Goal: Task Accomplishment & Management: Manage account settings

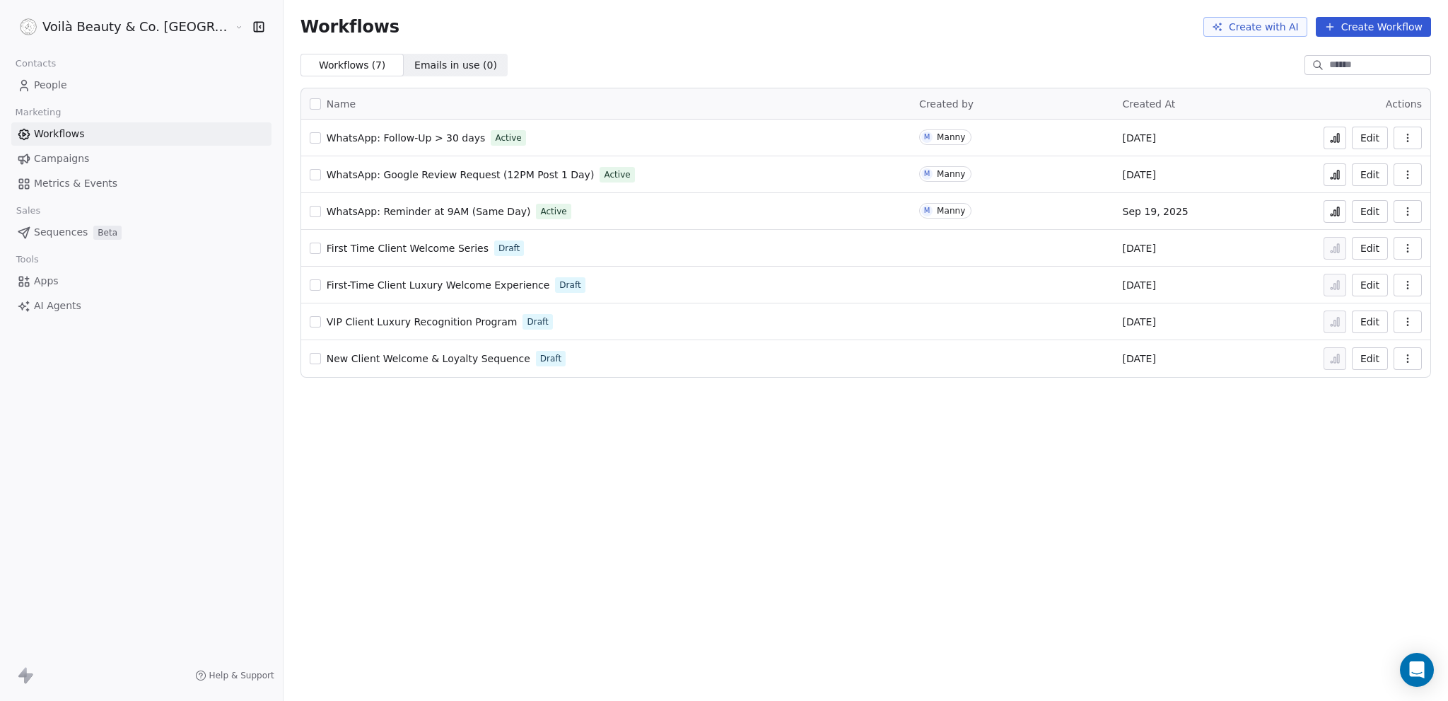
click at [69, 79] on link "People" at bounding box center [141, 85] width 260 height 23
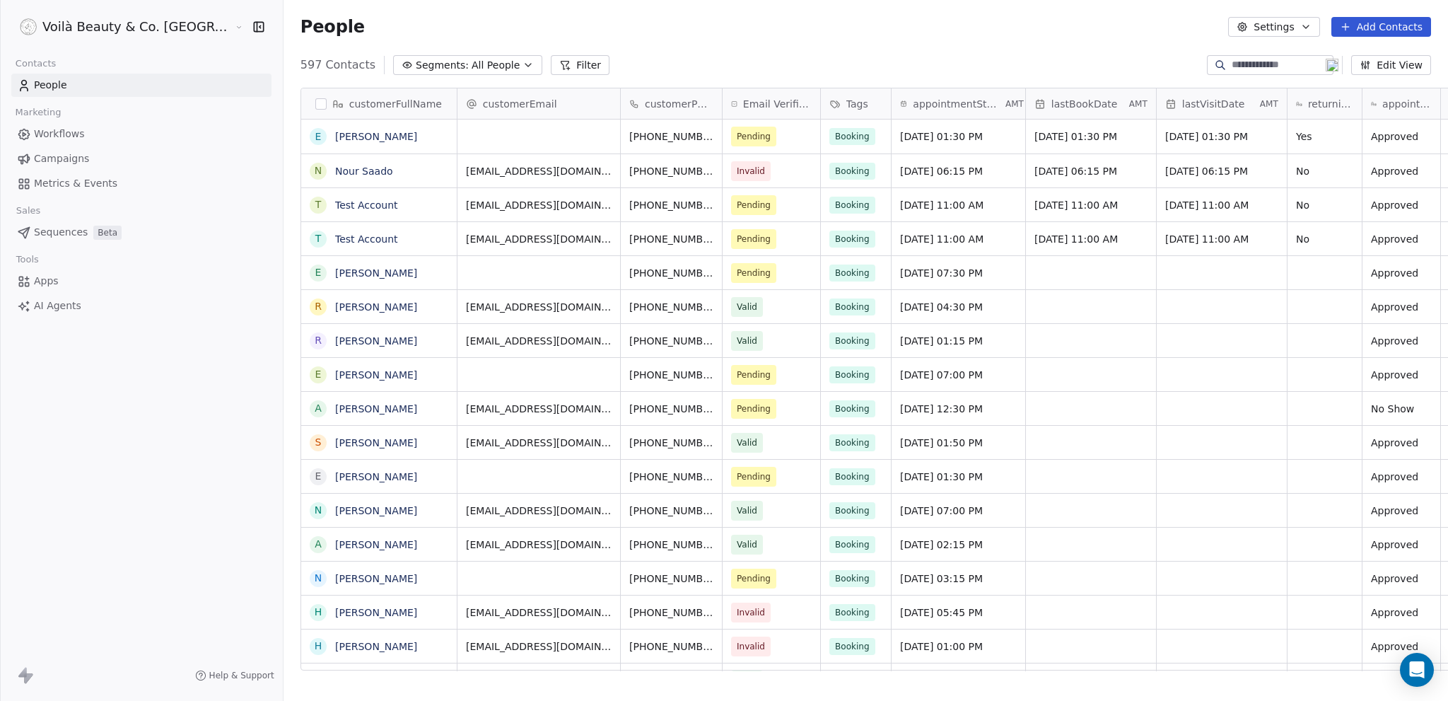
scroll to position [606, 1221]
click at [1253, 63] on input at bounding box center [1281, 65] width 99 height 14
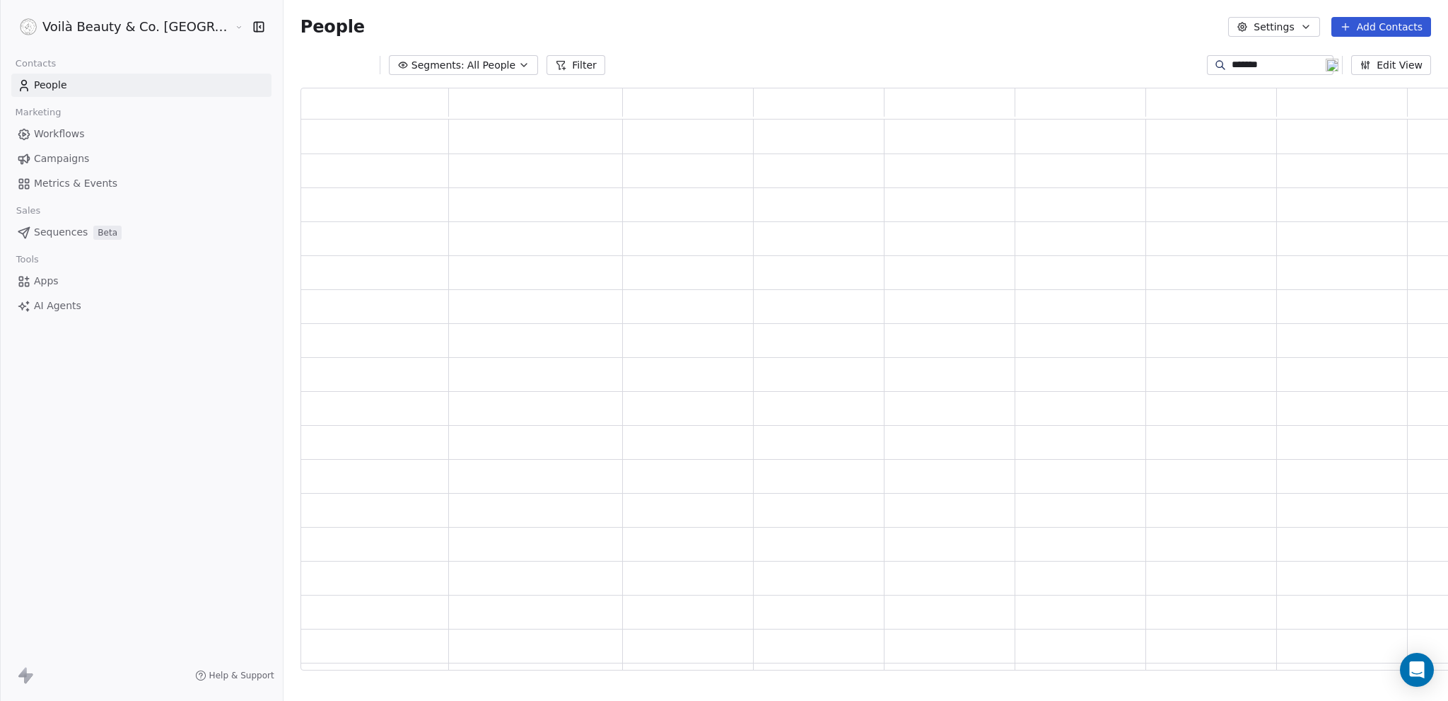
scroll to position [572, 1188]
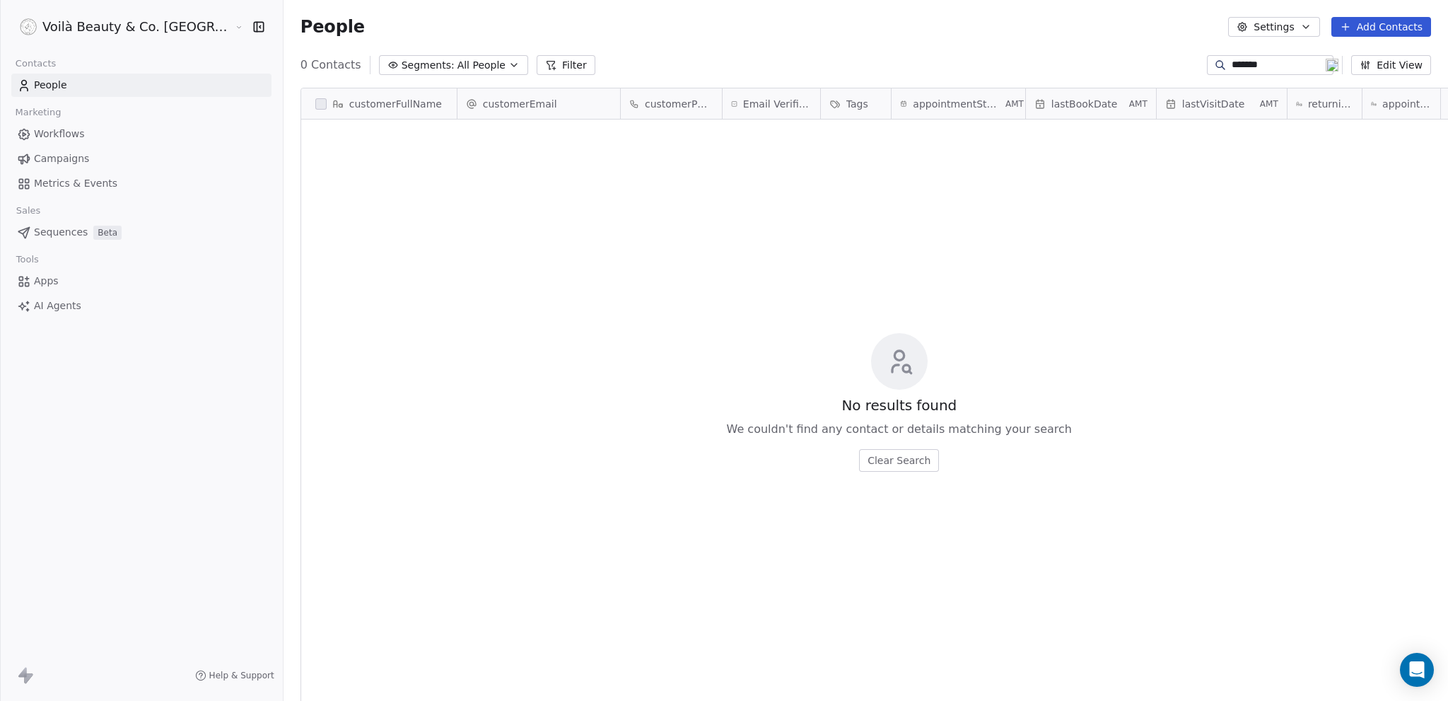
type input "********"
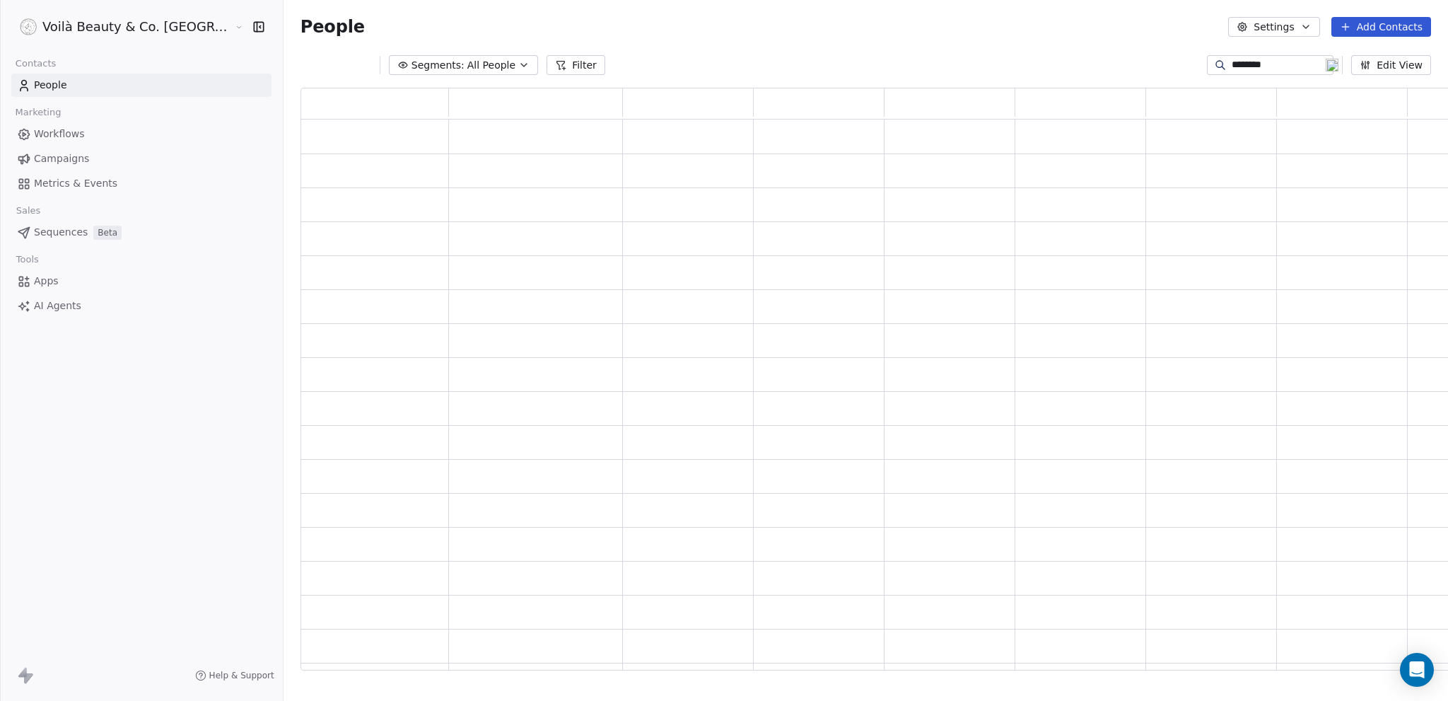
scroll to position [0, 0]
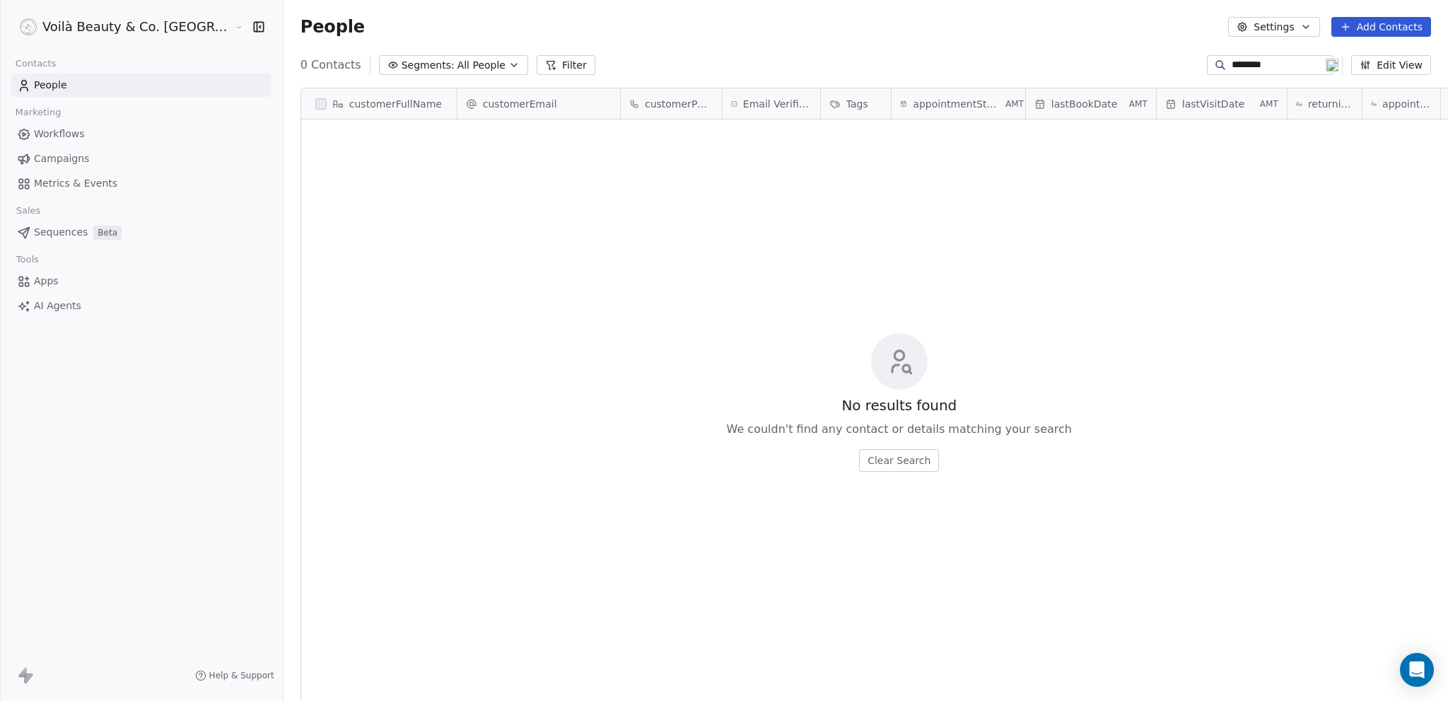
drag, startPoint x: 1267, startPoint y: 66, endPoint x: 1202, endPoint y: 59, distance: 64.7
click at [1207, 59] on div "********" at bounding box center [1270, 65] width 127 height 20
click at [1412, 62] on button "Edit View" at bounding box center [1392, 65] width 80 height 20
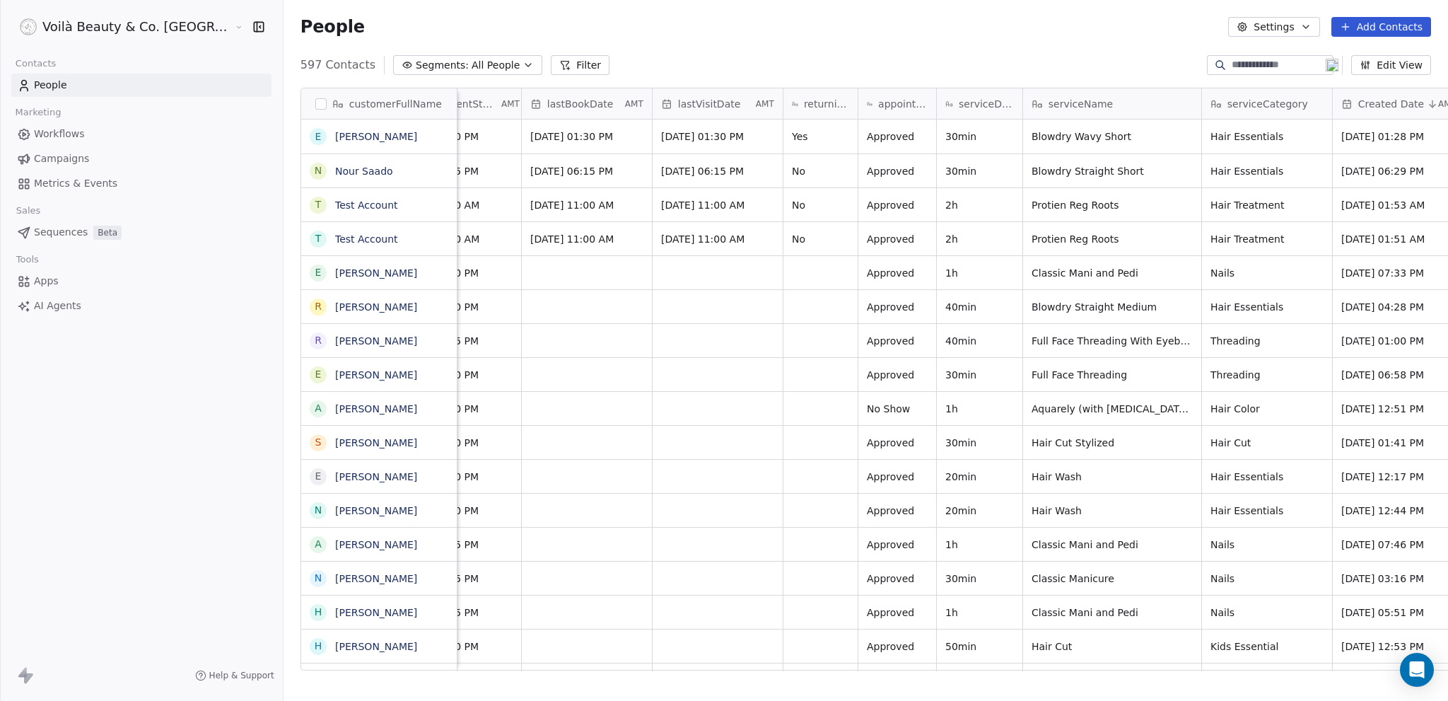
click at [1386, 69] on button "Edit View" at bounding box center [1392, 65] width 80 height 20
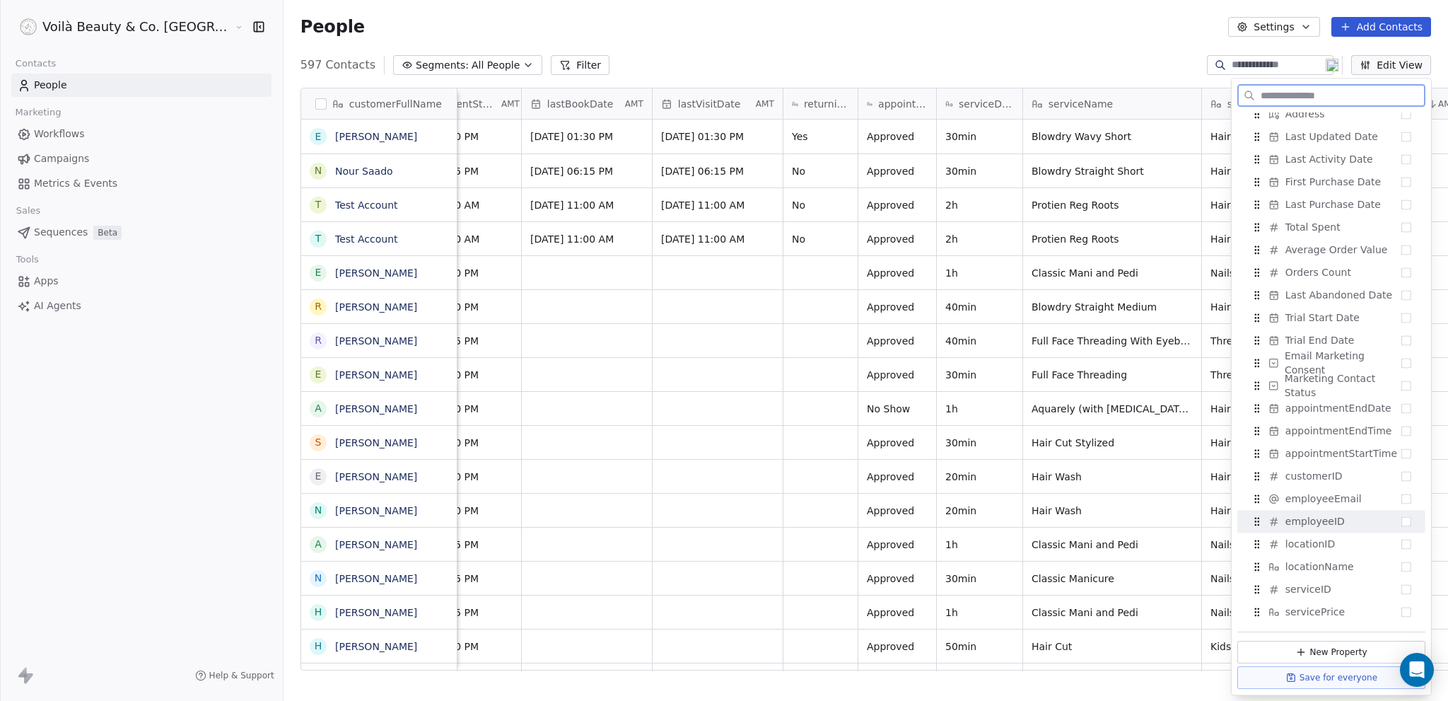
click at [1402, 516] on button "Suggestions" at bounding box center [1407, 521] width 10 height 10
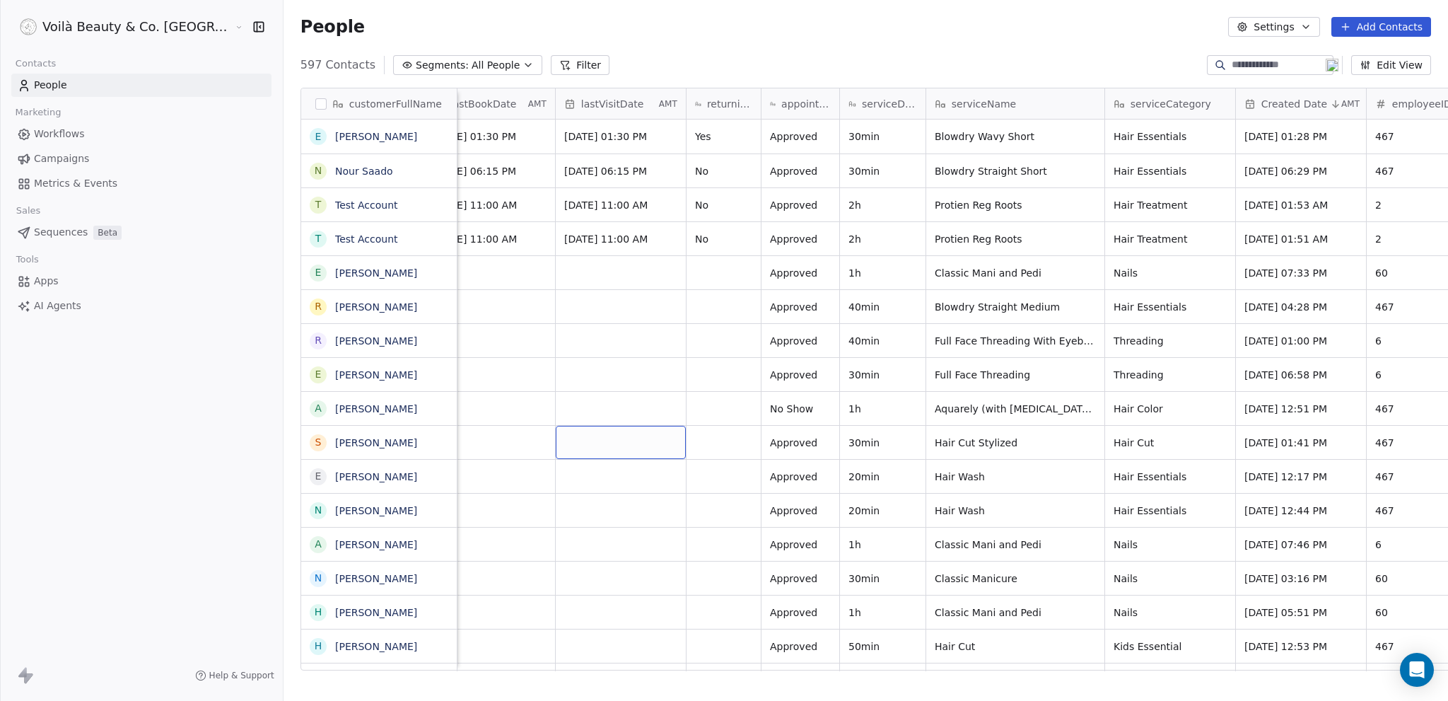
drag, startPoint x: 1384, startPoint y: 98, endPoint x: 1350, endPoint y: 98, distance: 34.0
click at [1367, 98] on div "employeeID" at bounding box center [1415, 103] width 97 height 30
click at [1171, 62] on html "Voilà Beauty & Co. Lounge Contacts People Marketing Workflows Campaigns Metrics…" at bounding box center [724, 350] width 1448 height 701
click at [588, 50] on div "People Settings Add Contacts" at bounding box center [866, 27] width 1165 height 54
click at [76, 121] on div "Marketing" at bounding box center [141, 113] width 260 height 20
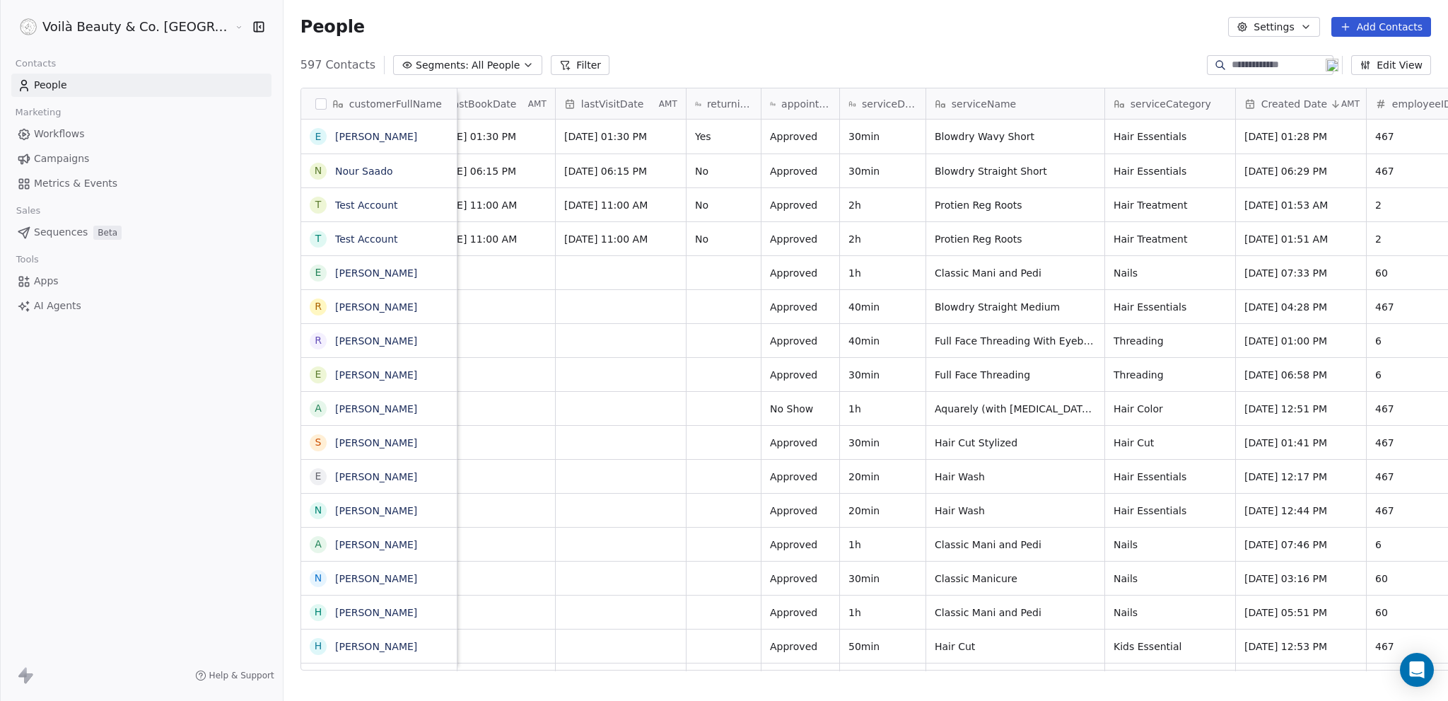
click at [69, 132] on span "Workflows" at bounding box center [59, 134] width 51 height 15
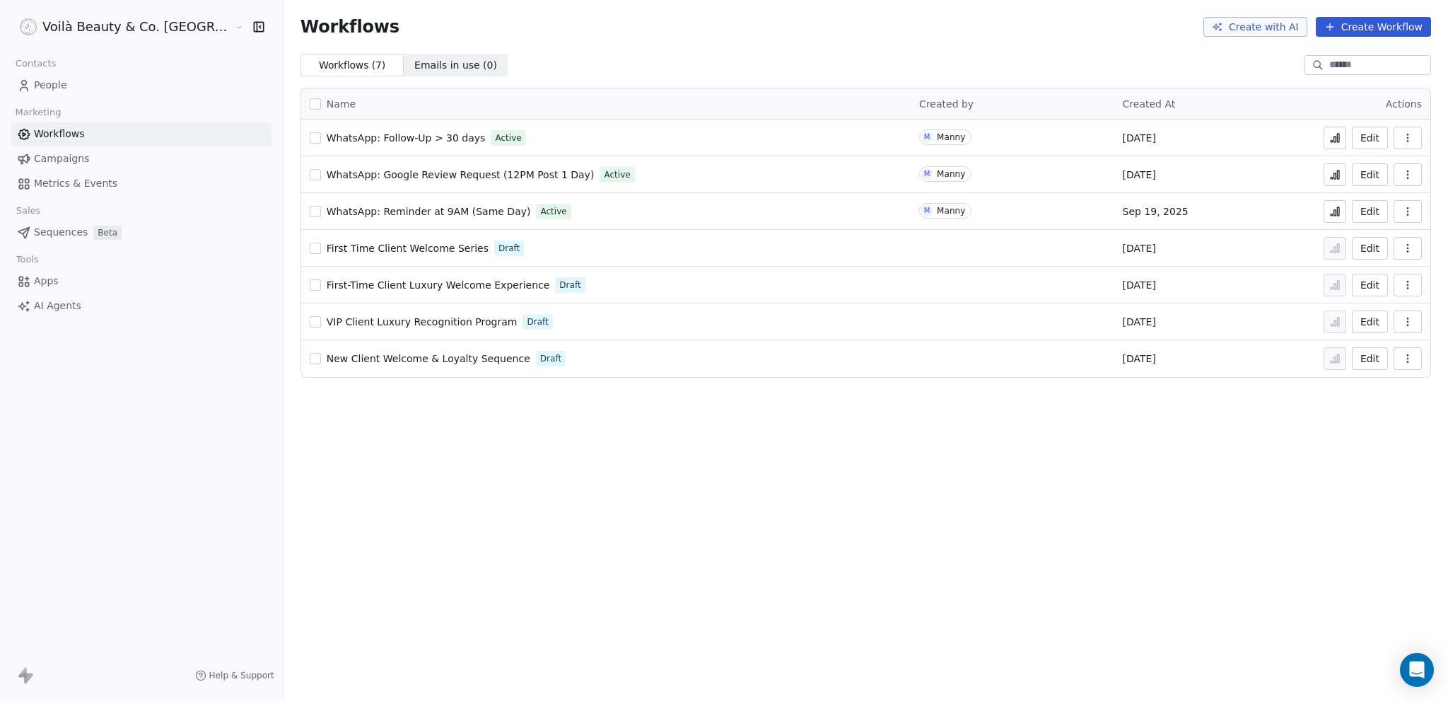
click at [1410, 137] on icon "button" at bounding box center [1408, 137] width 11 height 11
click at [327, 138] on span "WhatsApp: Follow-Up > 30 days" at bounding box center [406, 137] width 159 height 11
click at [1412, 134] on icon "button" at bounding box center [1408, 137] width 11 height 11
click at [1365, 198] on span "Duplicate" at bounding box center [1372, 194] width 47 height 14
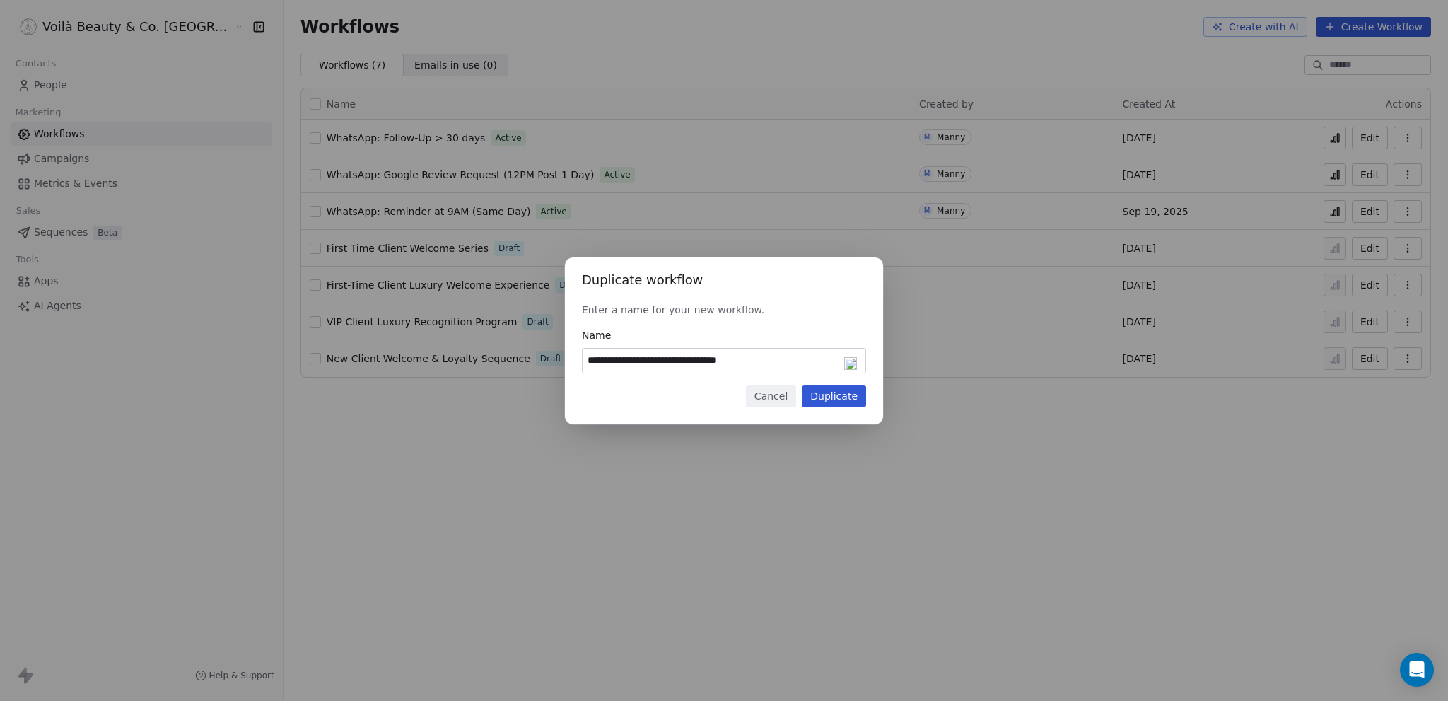
drag, startPoint x: 775, startPoint y: 359, endPoint x: 639, endPoint y: 359, distance: 136.5
click at [639, 359] on input "**********" at bounding box center [724, 361] width 283 height 24
type input "**********"
click at [835, 405] on button "Duplicate" at bounding box center [834, 396] width 64 height 23
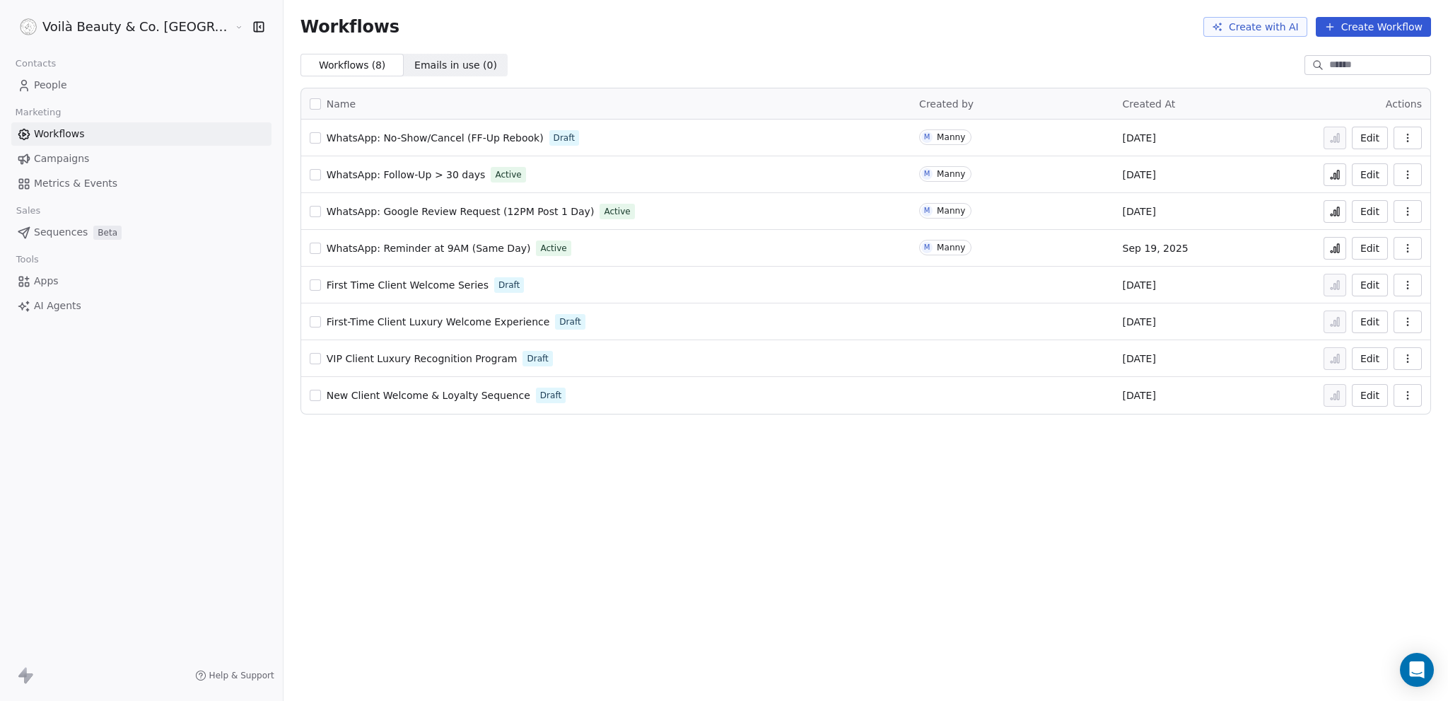
click at [354, 209] on span "WhatsApp: Google Review Request (12PM Post 1 Day)" at bounding box center [461, 211] width 268 height 11
click at [388, 137] on span "WhatsApp: No-Show/Cancel (FF-Up Rebook)" at bounding box center [435, 137] width 217 height 11
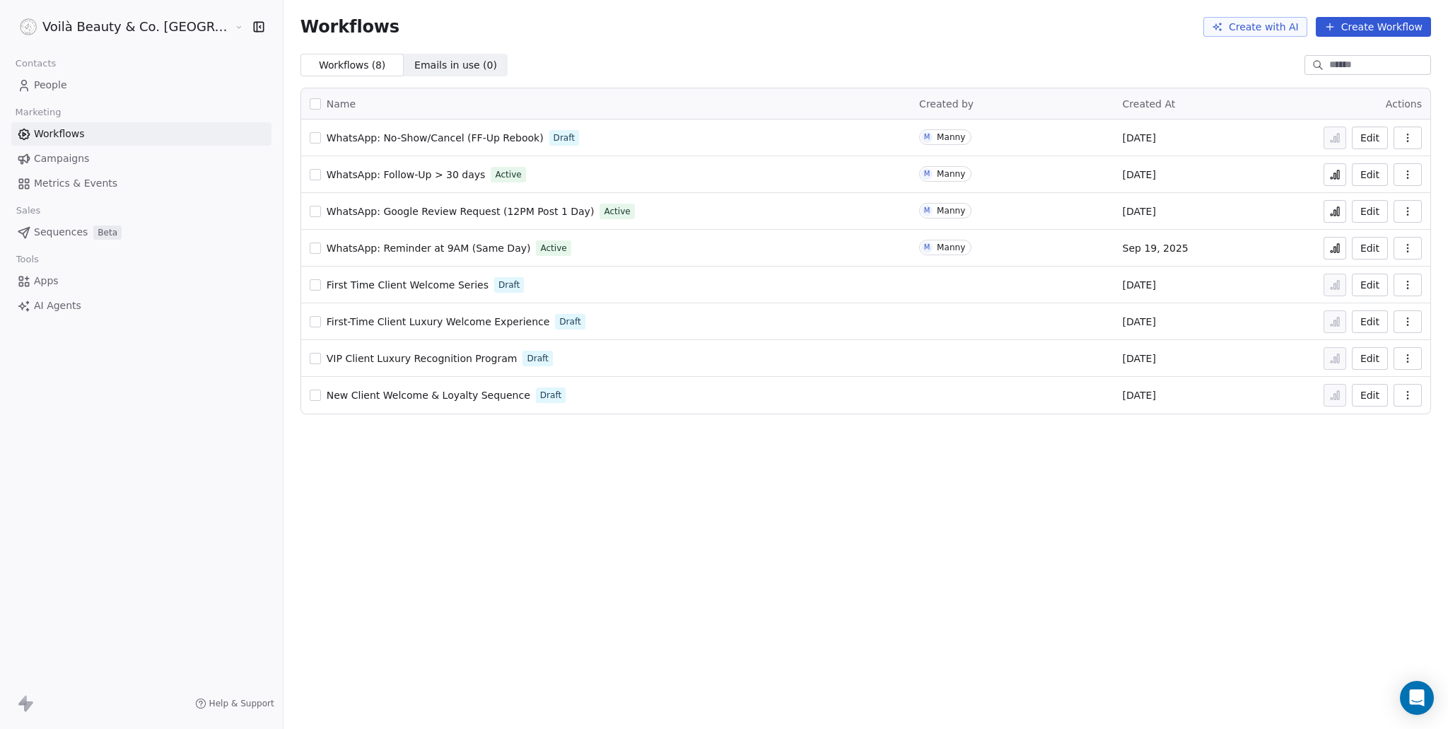
click at [42, 82] on span "People" at bounding box center [50, 85] width 33 height 15
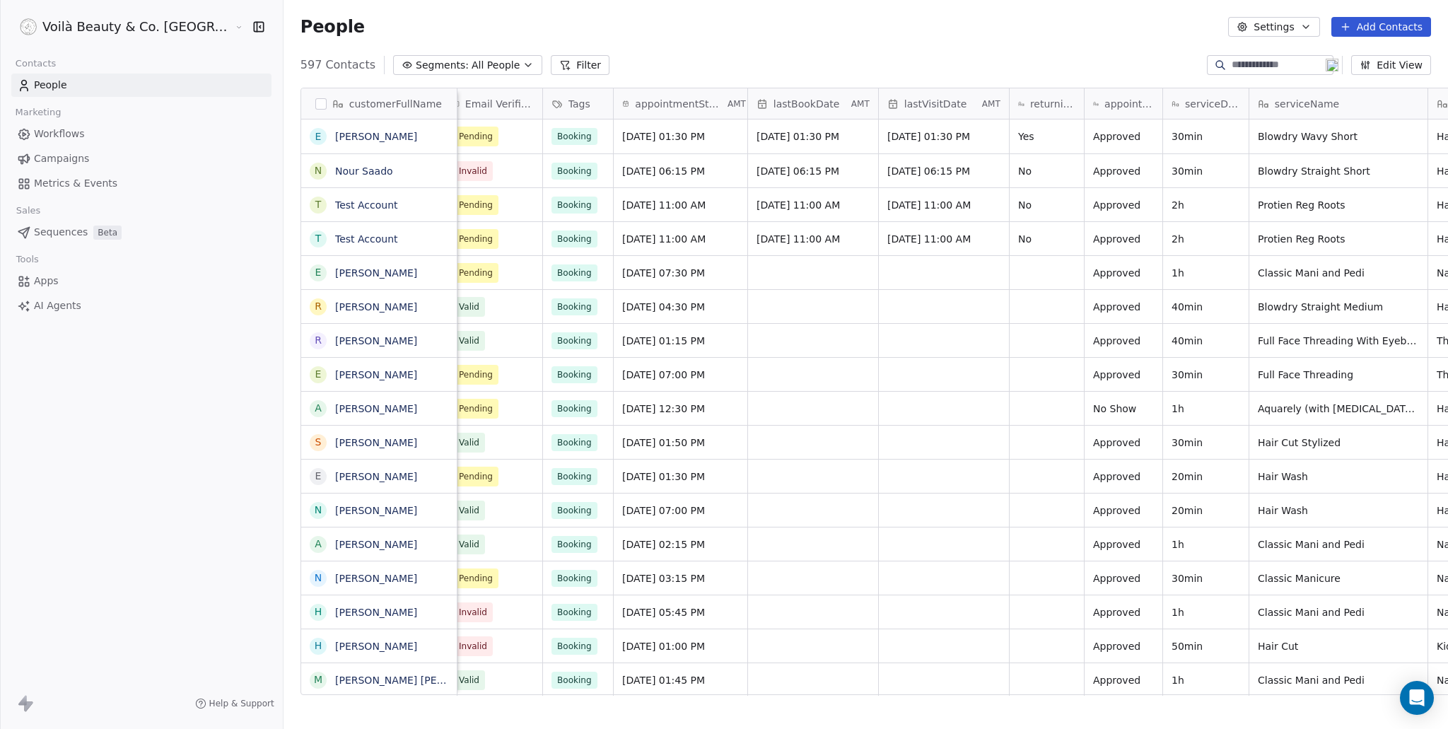
scroll to position [0, 282]
click at [1144, 407] on icon "grid" at bounding box center [1149, 406] width 11 height 11
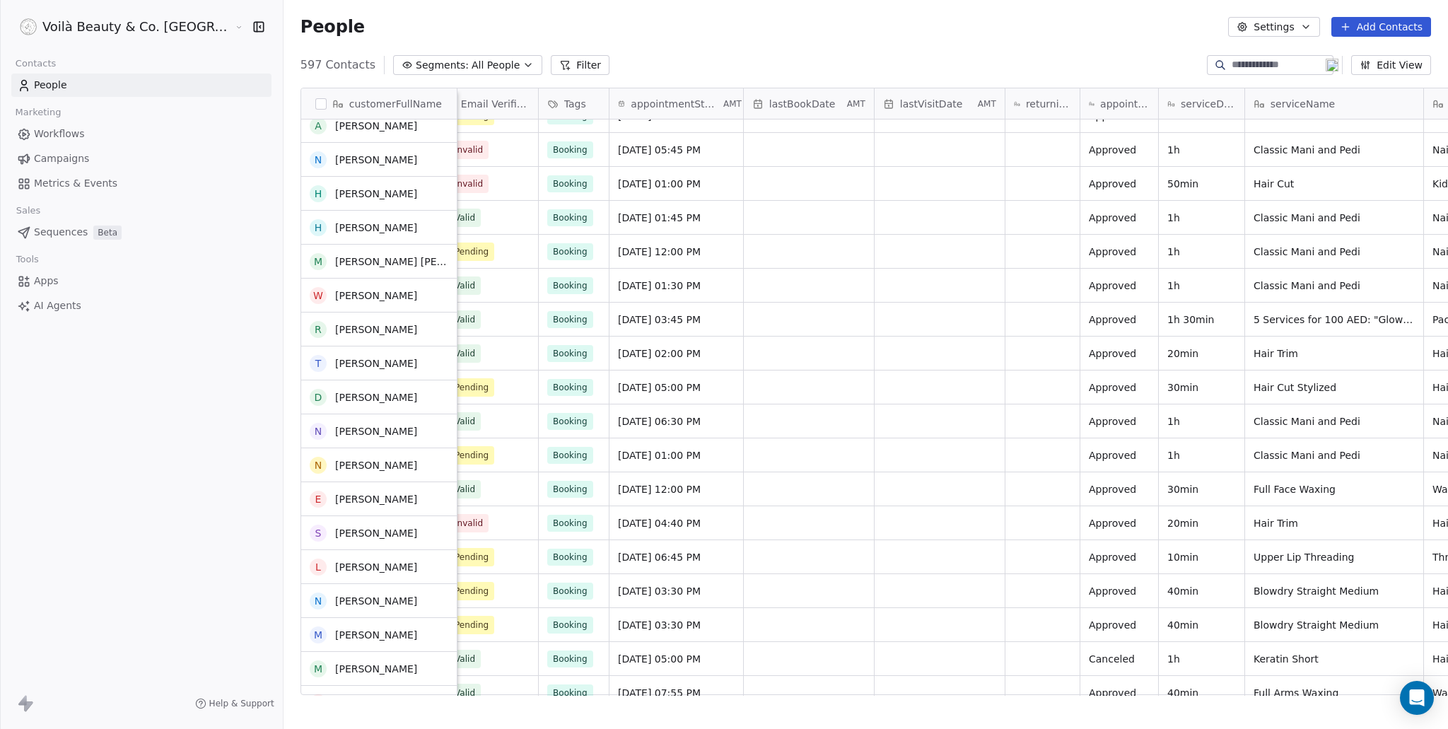
scroll to position [495, 0]
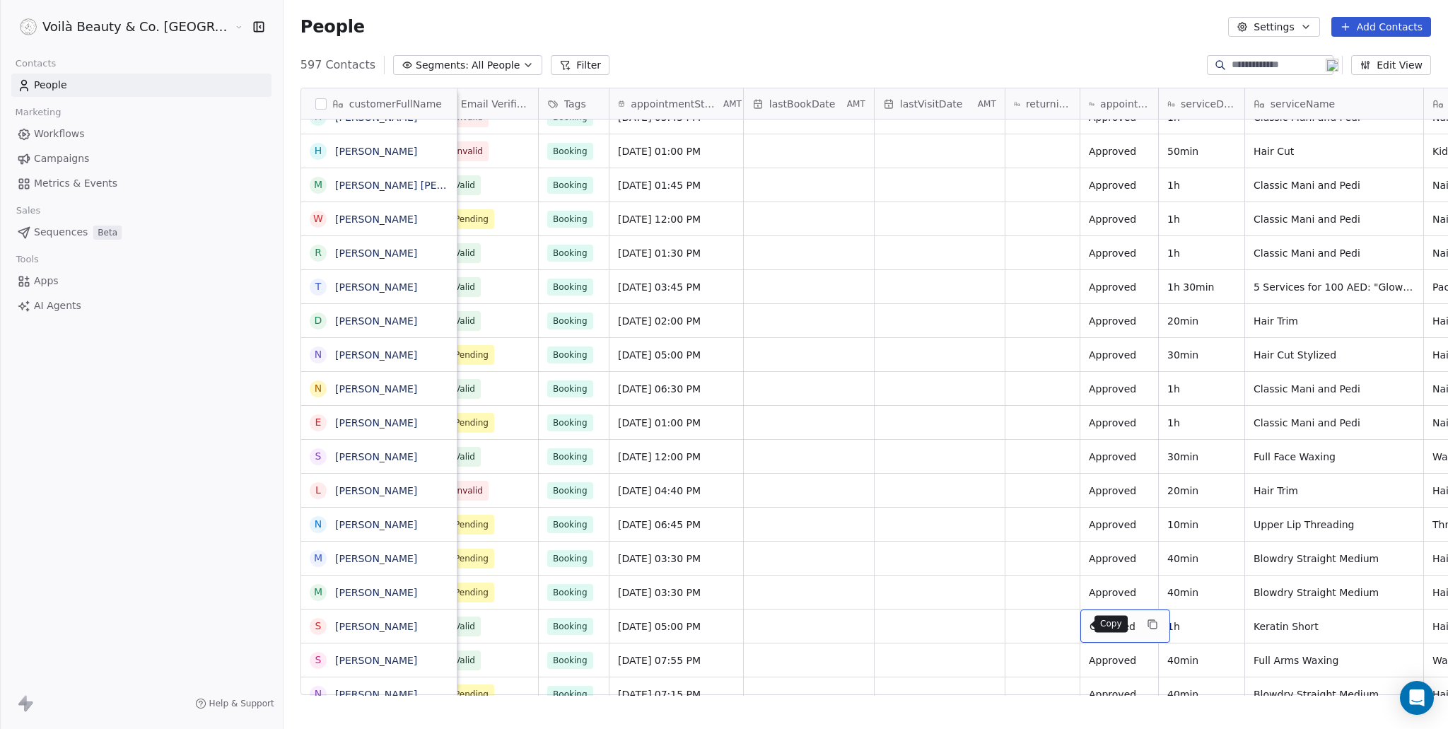
click at [1147, 623] on icon "grid" at bounding box center [1152, 624] width 11 height 11
